Goal: Task Accomplishment & Management: Manage account settings

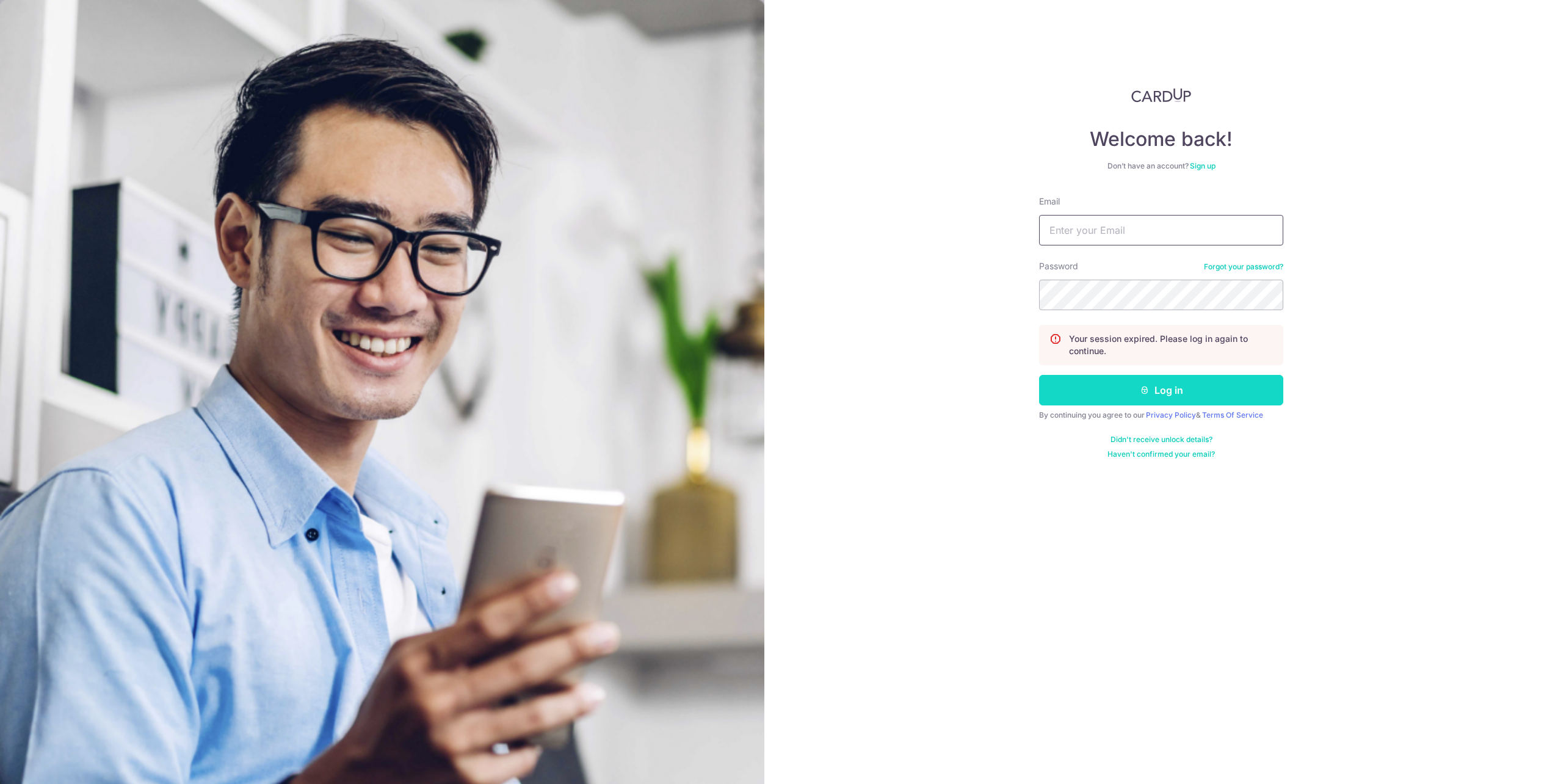
type input "[EMAIL_ADDRESS][DOMAIN_NAME]"
click at [1103, 396] on button "Log in" at bounding box center [1161, 389] width 244 height 30
